Goal: Information Seeking & Learning: Learn about a topic

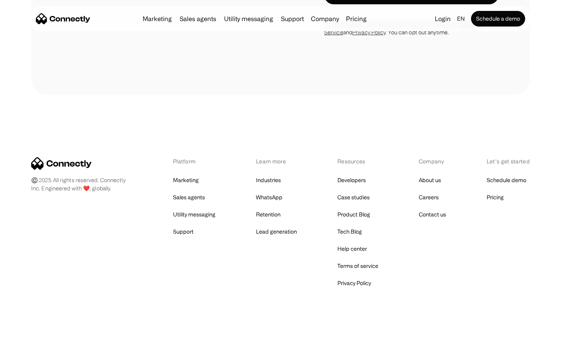
scroll to position [2379, 0]
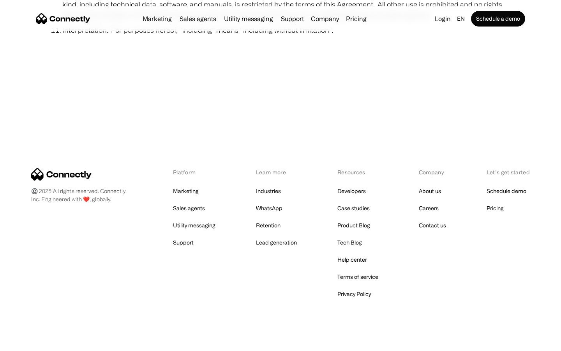
scroll to position [2862, 0]
